Goal: Task Accomplishment & Management: Complete application form

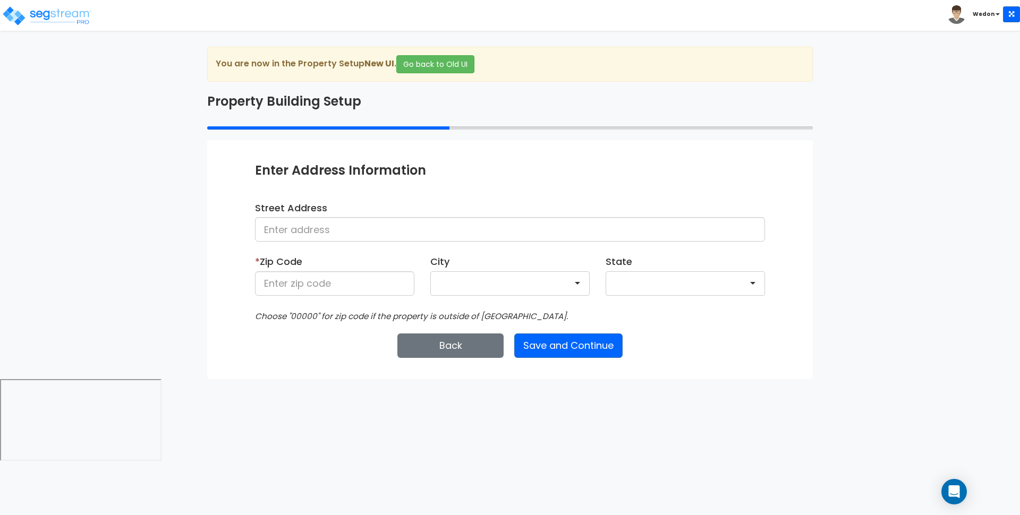
click at [753, 330] on div "Enter Property Naming Information * Property Name Movie Theater HVAC Update Com…" at bounding box center [509, 259] width 605 height 238
click at [718, 403] on html "Toggle navigation [GEOGRAPHIC_DATA] x" at bounding box center [510, 232] width 1020 height 464
click at [400, 229] on input at bounding box center [510, 229] width 510 height 24
type input "[STREET_ADDRESS]"
type input "36526"
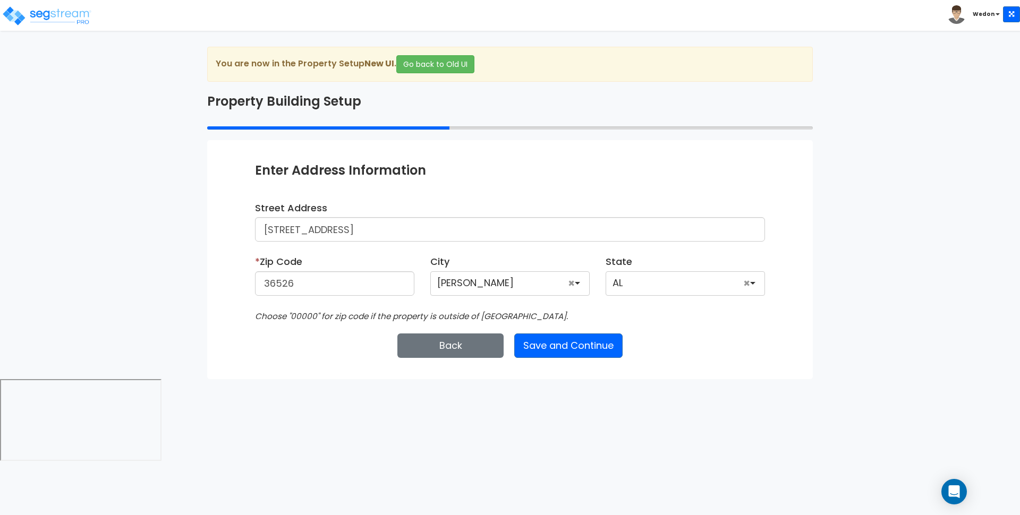
click at [883, 321] on div "We are Building your Property. So please grab a coffee and let us do the heavy …" at bounding box center [510, 213] width 1020 height 332
click at [693, 342] on div "Back Save and Continue Next Submit Save & Go to Dashboard Save & Continue" at bounding box center [510, 346] width 510 height 24
click at [562, 316] on div "Choose "00000" for zip code if the property is outside of the US." at bounding box center [510, 316] width 526 height 14
click at [716, 319] on div "Choose "00000" for zip code if the property is outside of the US." at bounding box center [510, 316] width 526 height 14
click at [568, 348] on button "Save and Continue" at bounding box center [568, 346] width 108 height 24
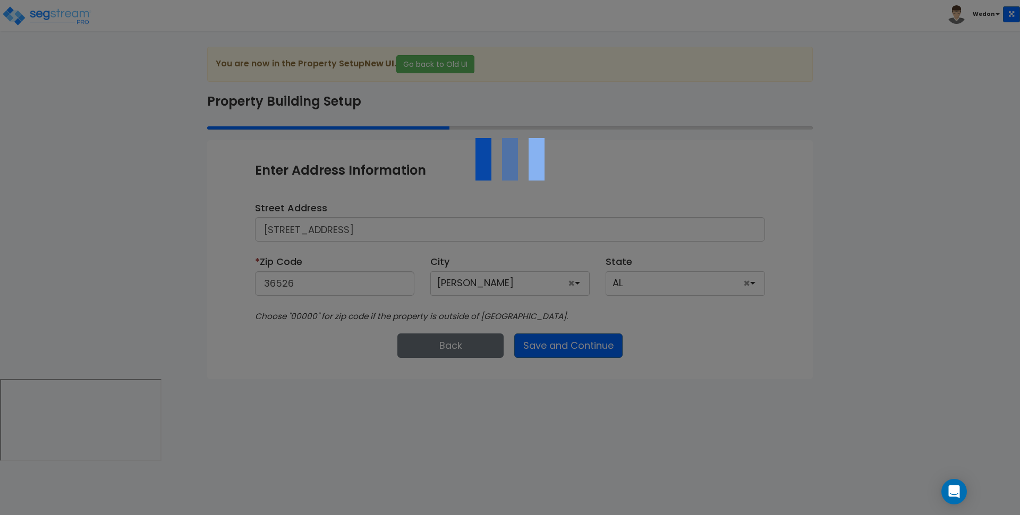
click at [698, 317] on div at bounding box center [510, 257] width 1020 height 515
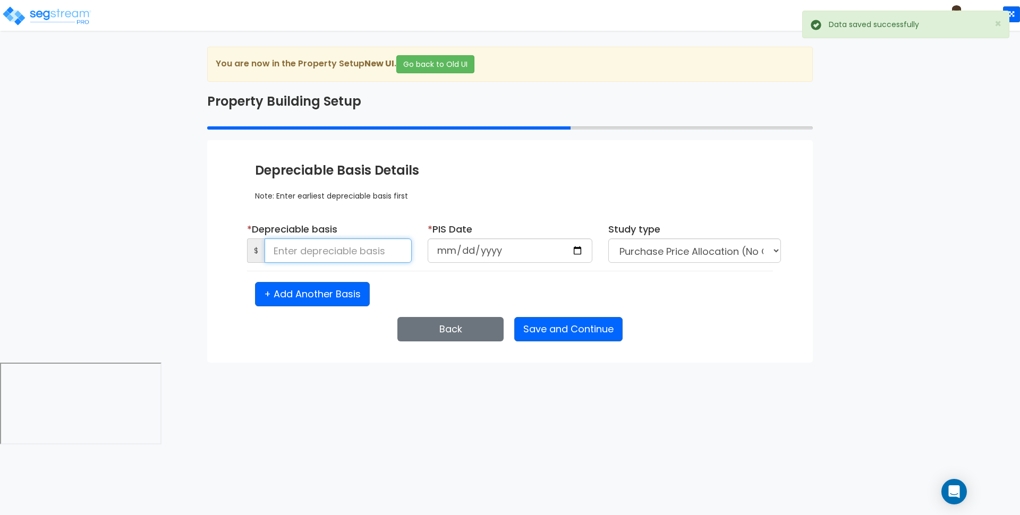
click at [355, 251] on input at bounding box center [337, 250] width 147 height 24
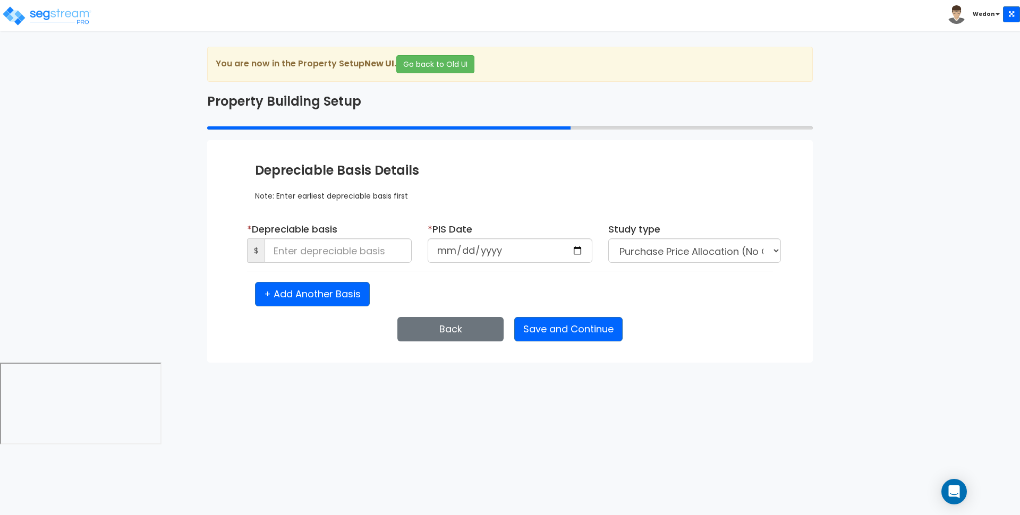
click at [695, 353] on div "Enter Property Naming Information * Property Name Movie Theater HVAC Update Com…" at bounding box center [509, 251] width 605 height 223
click at [327, 251] on input at bounding box center [337, 250] width 147 height 24
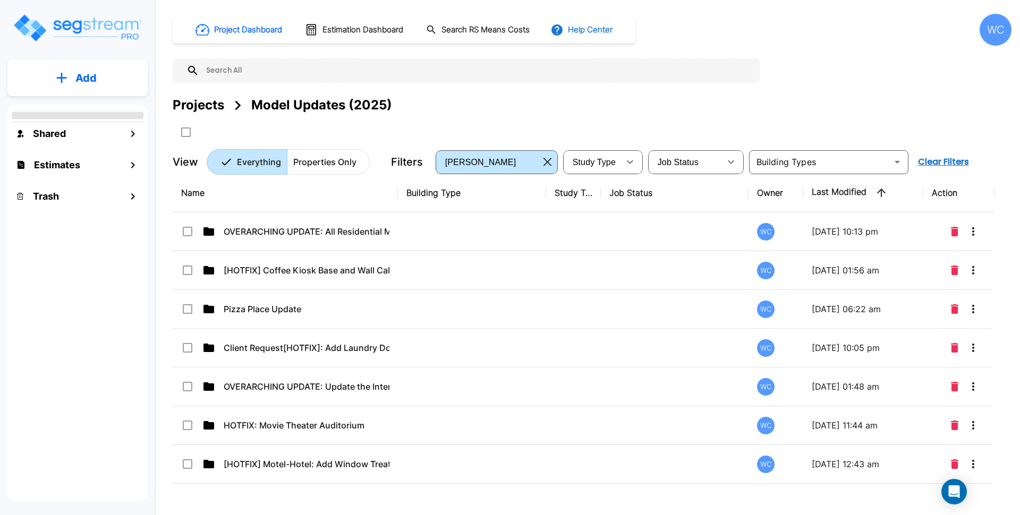
click at [595, 31] on button "Help Center" at bounding box center [582, 30] width 69 height 20
click at [586, 82] on link "How-To Videos" at bounding box center [602, 77] width 102 height 19
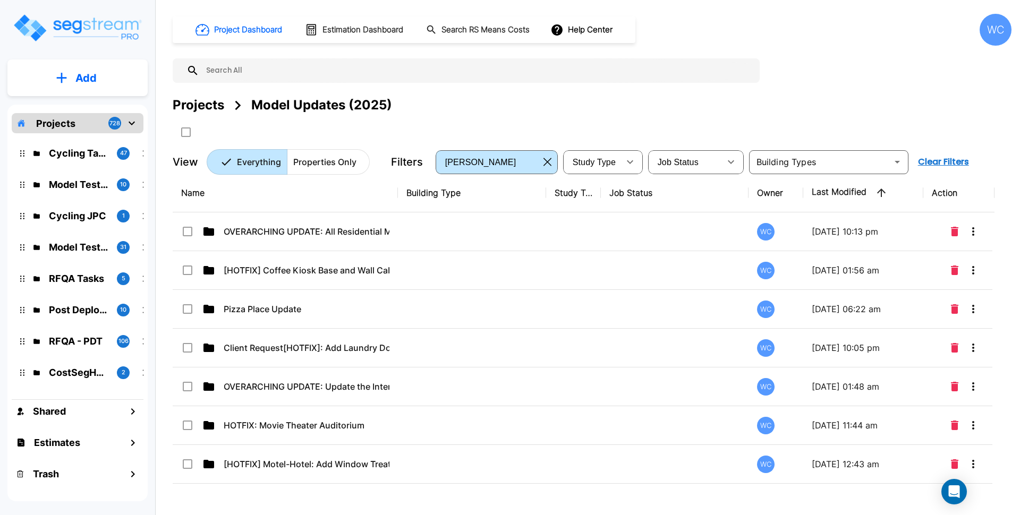
click at [195, 102] on div "Projects" at bounding box center [199, 105] width 52 height 19
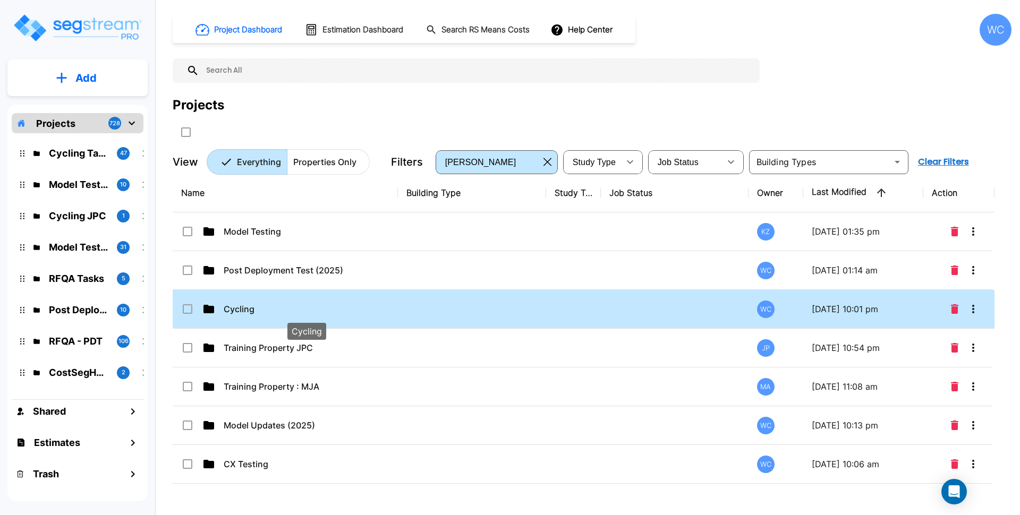
click at [281, 310] on p "Cycling" at bounding box center [307, 309] width 166 height 13
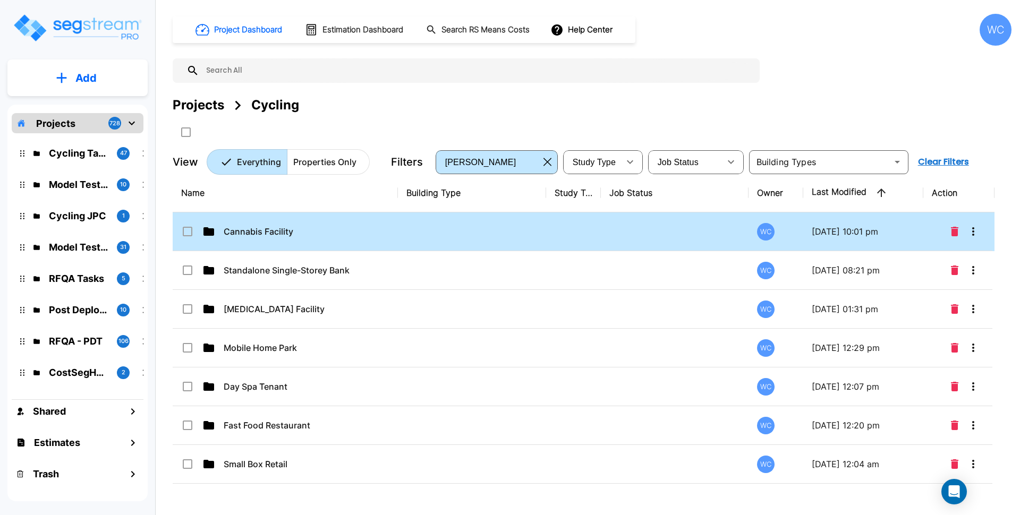
click at [301, 239] on td "Cannabis Facility" at bounding box center [285, 231] width 225 height 39
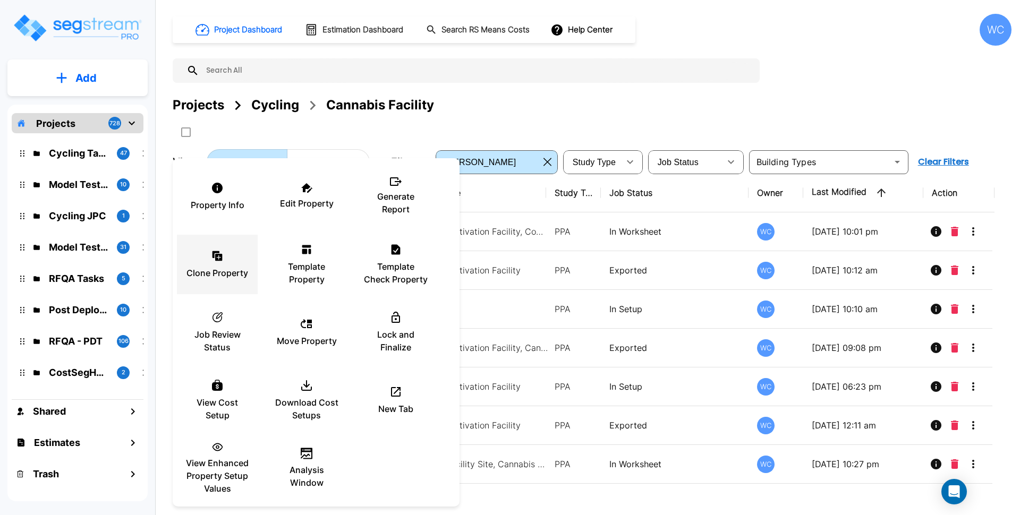
click at [222, 259] on icon at bounding box center [218, 257] width 7 height 7
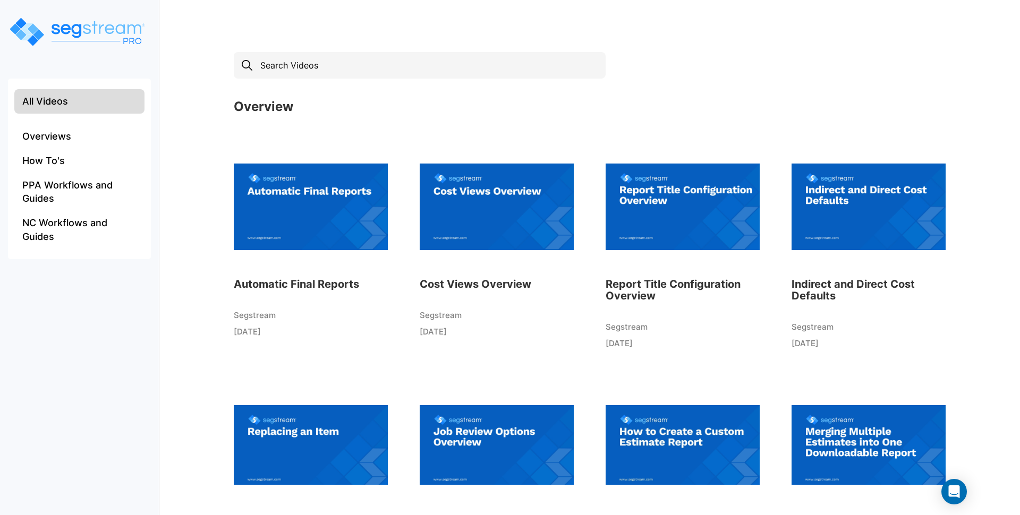
click at [326, 205] on img at bounding box center [311, 206] width 154 height 117
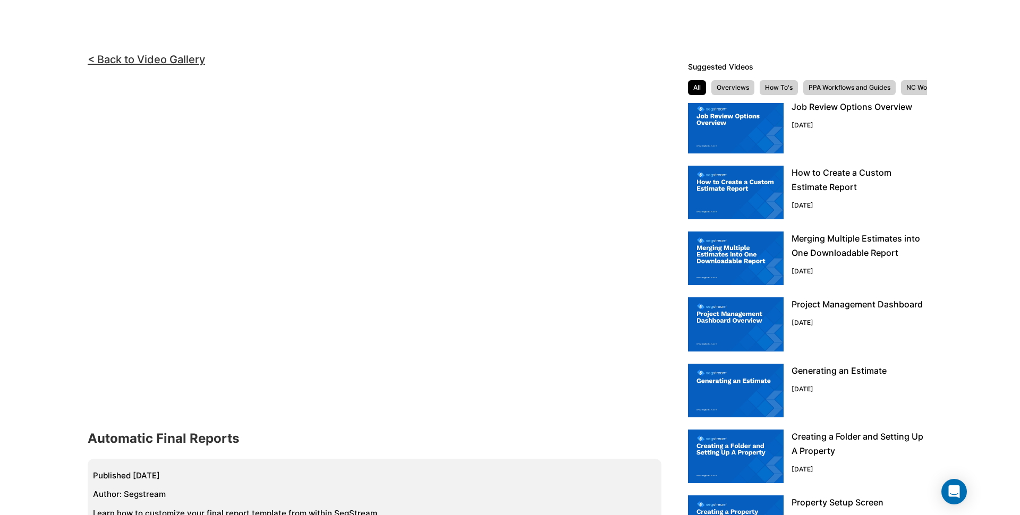
scroll to position [279, 0]
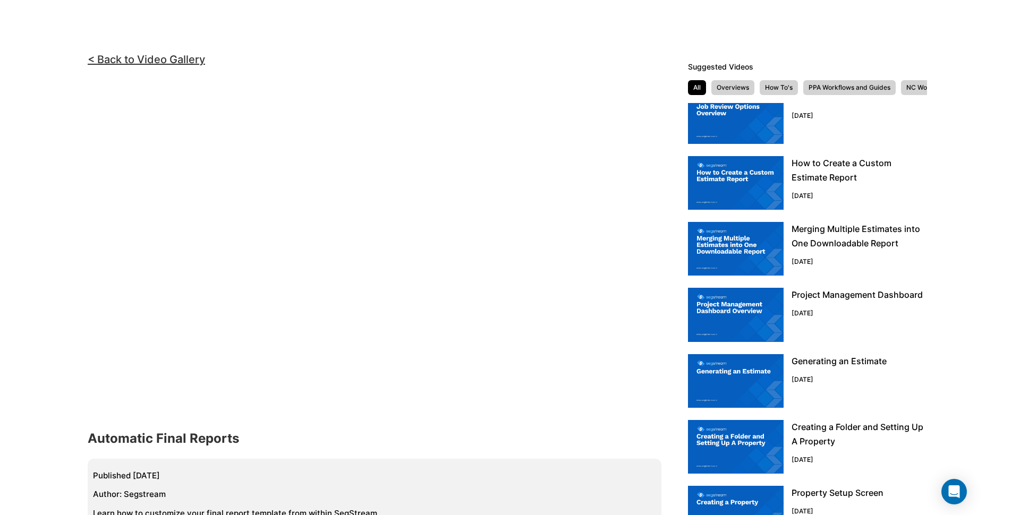
click at [750, 232] on img at bounding box center [736, 249] width 96 height 54
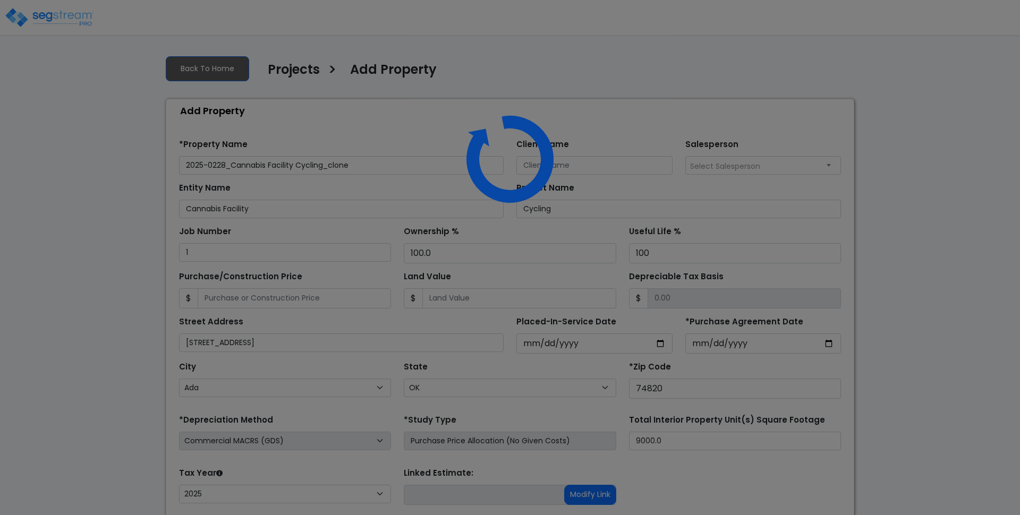
select select "Ada"
select select "OK"
select select "2025"
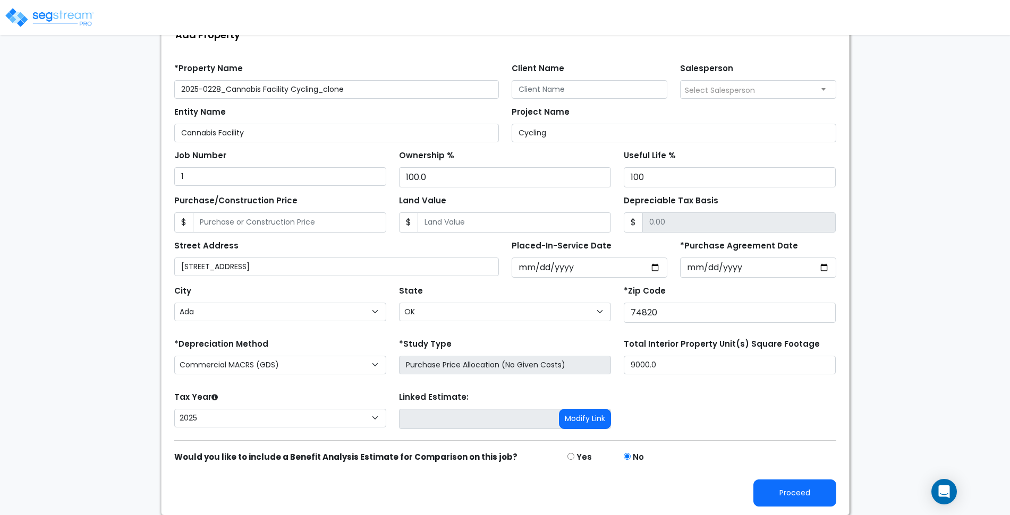
scroll to position [76, 0]
click at [801, 495] on button "Proceed" at bounding box center [794, 492] width 83 height 27
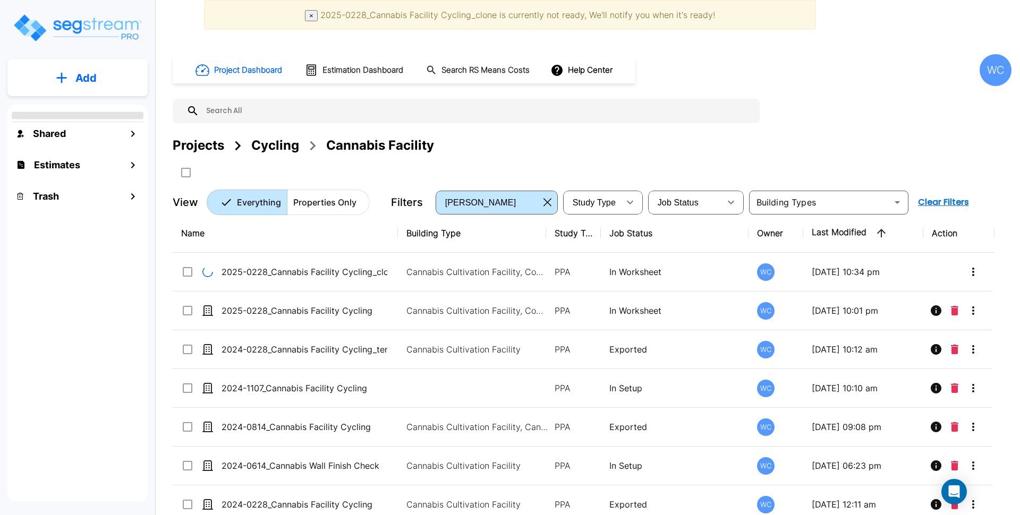
click at [799, 111] on div "Project Dashboard Estimation Dashboard Search RS Means Costs Help Center WC Pro…" at bounding box center [592, 134] width 839 height 161
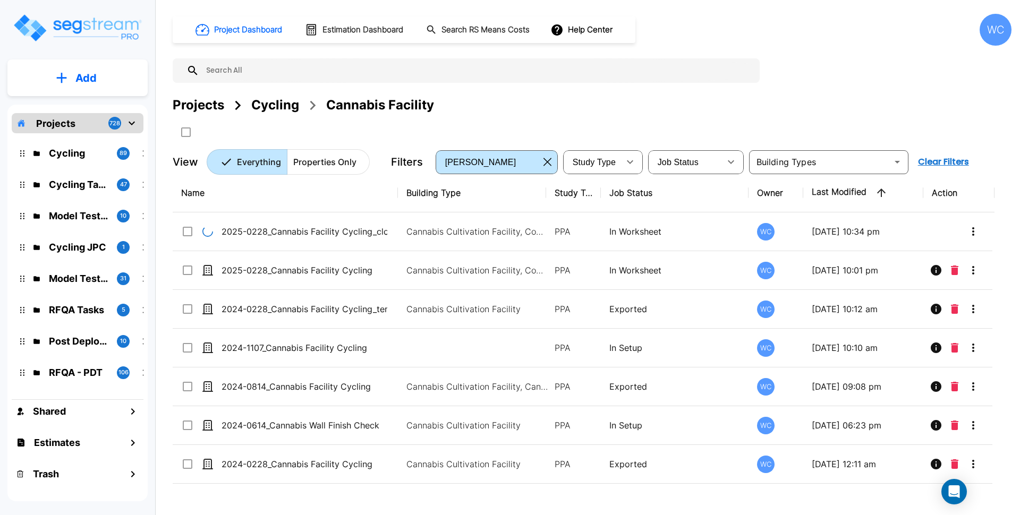
click at [867, 75] on div "Project Dashboard Estimation Dashboard Search RS Means Costs Help Center WC Pro…" at bounding box center [592, 94] width 839 height 161
click at [846, 89] on div "Project Dashboard Estimation Dashboard Search RS Means Costs Help Center WC Pro…" at bounding box center [592, 94] width 839 height 161
